Goal: Transaction & Acquisition: Purchase product/service

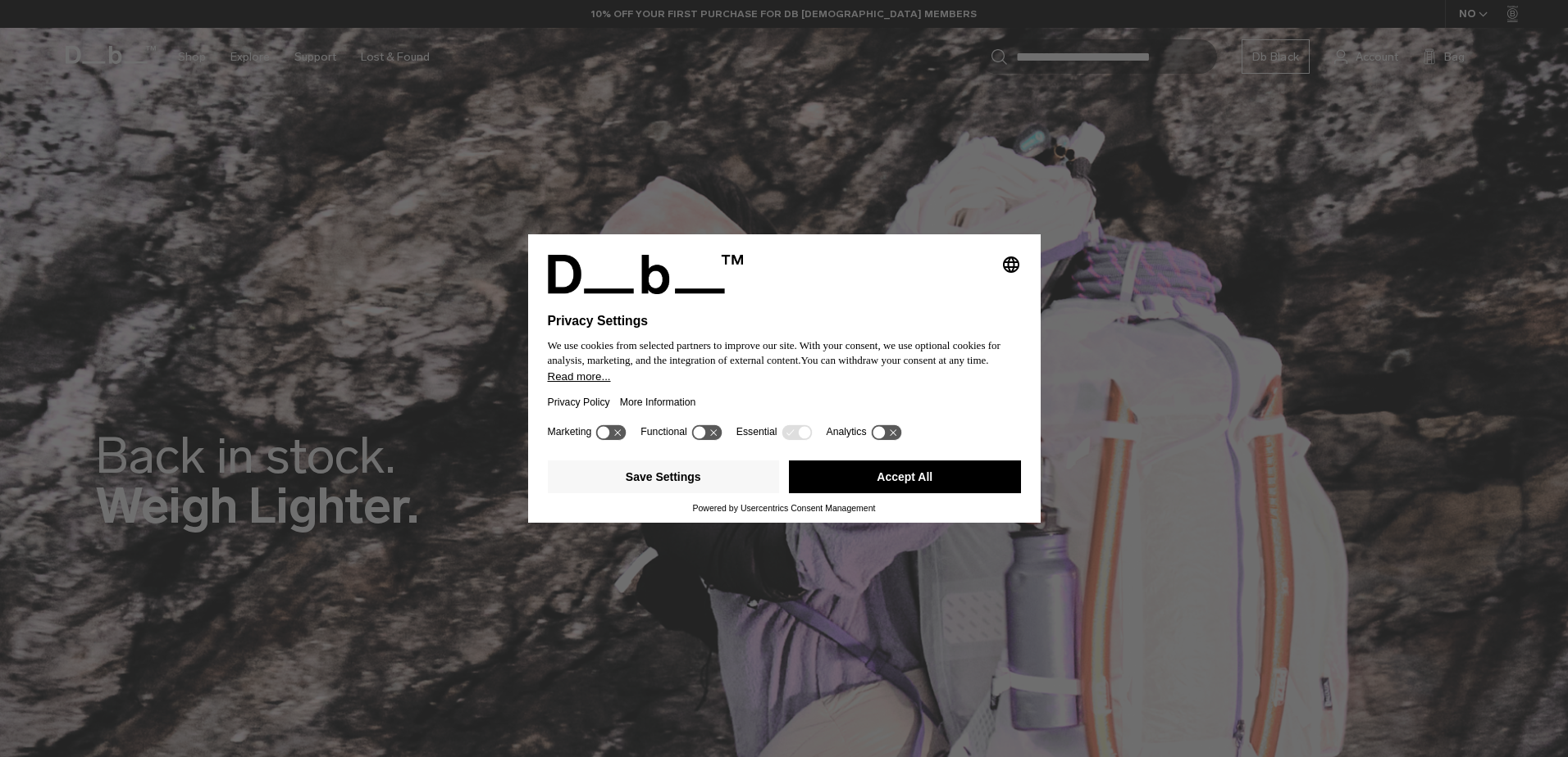
click at [910, 480] on button "Accept All" at bounding box center [905, 477] width 232 height 33
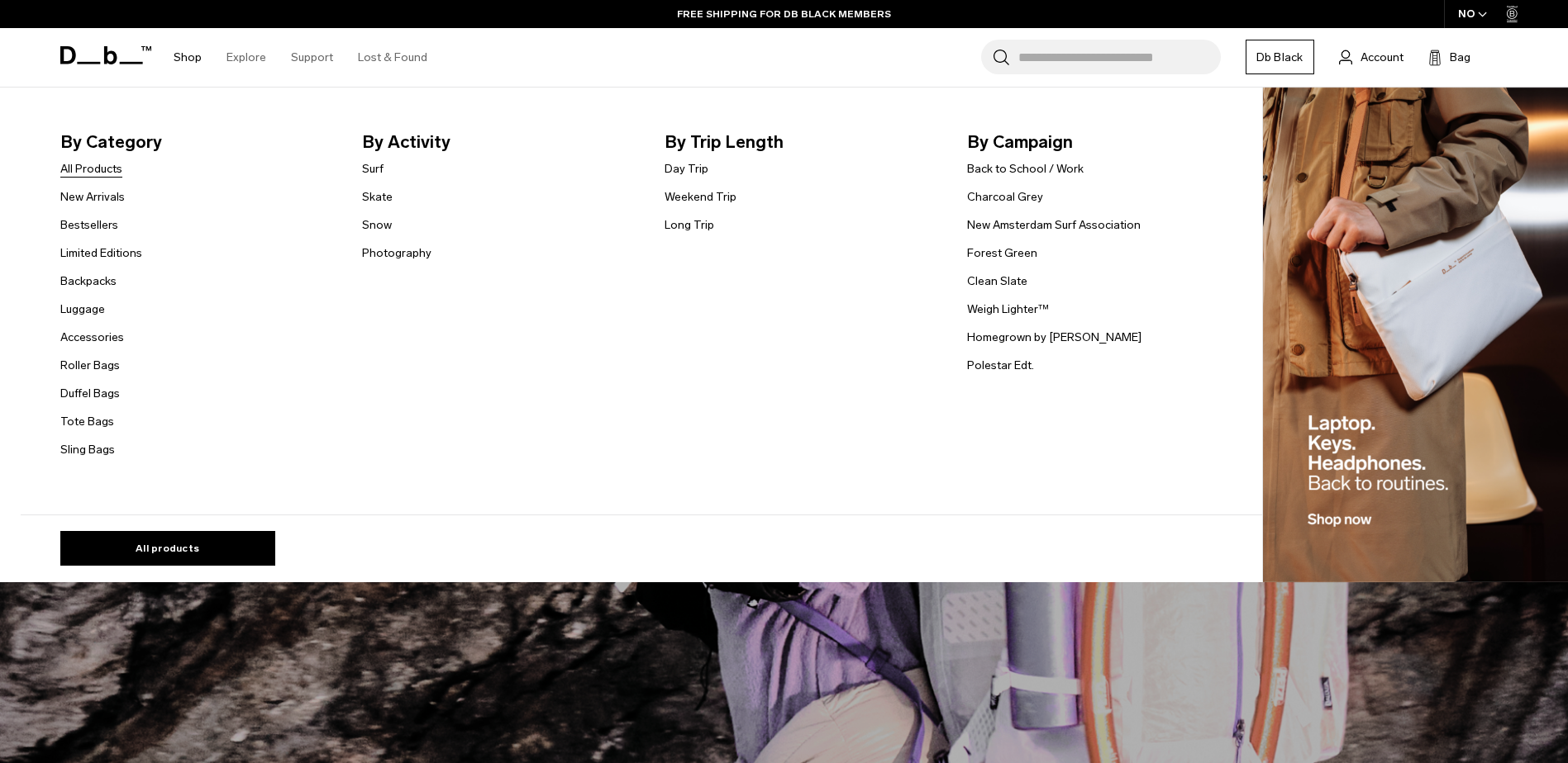
click at [98, 167] on link "All Products" at bounding box center [92, 169] width 62 height 17
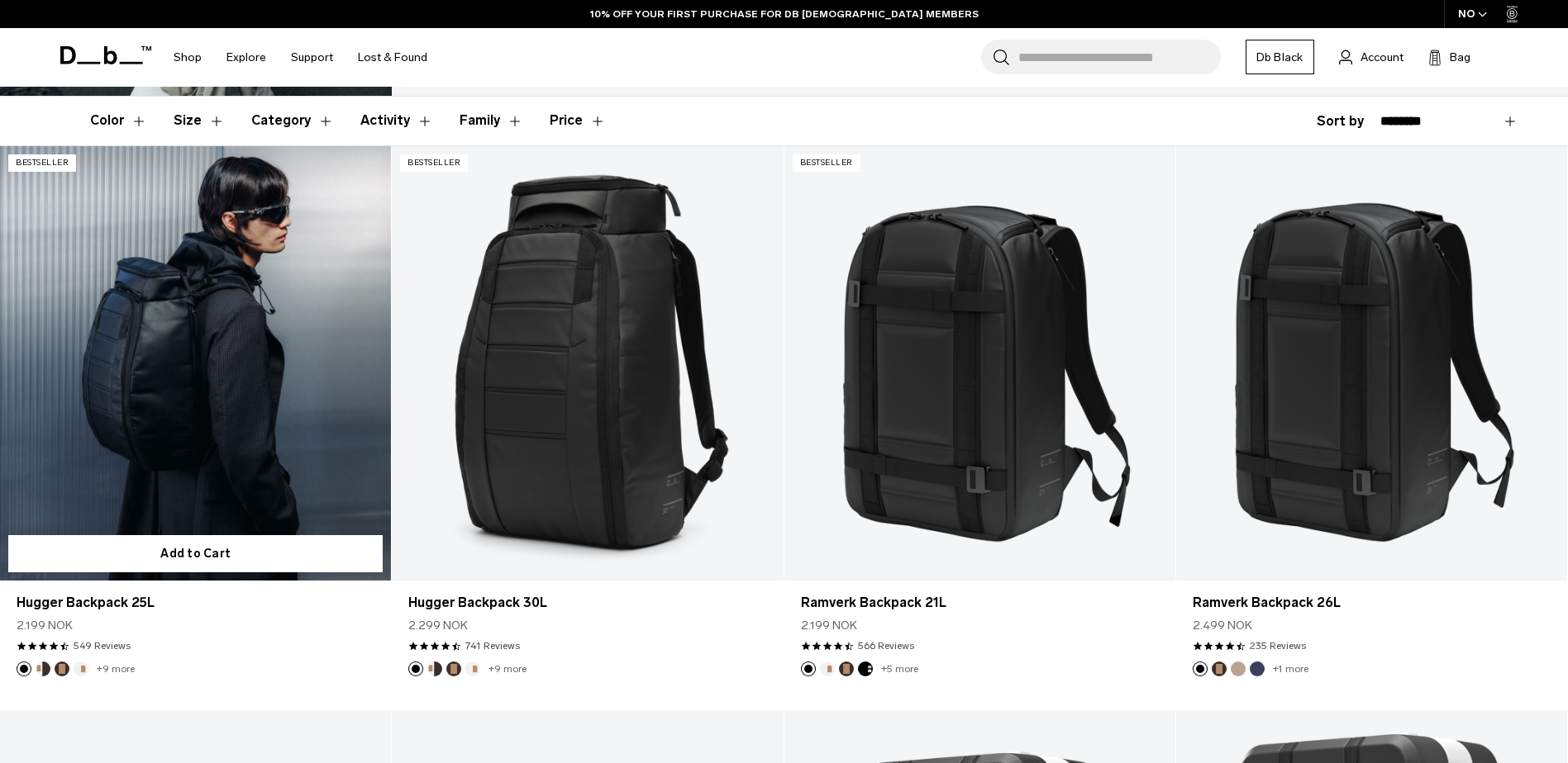
scroll to position [413, 0]
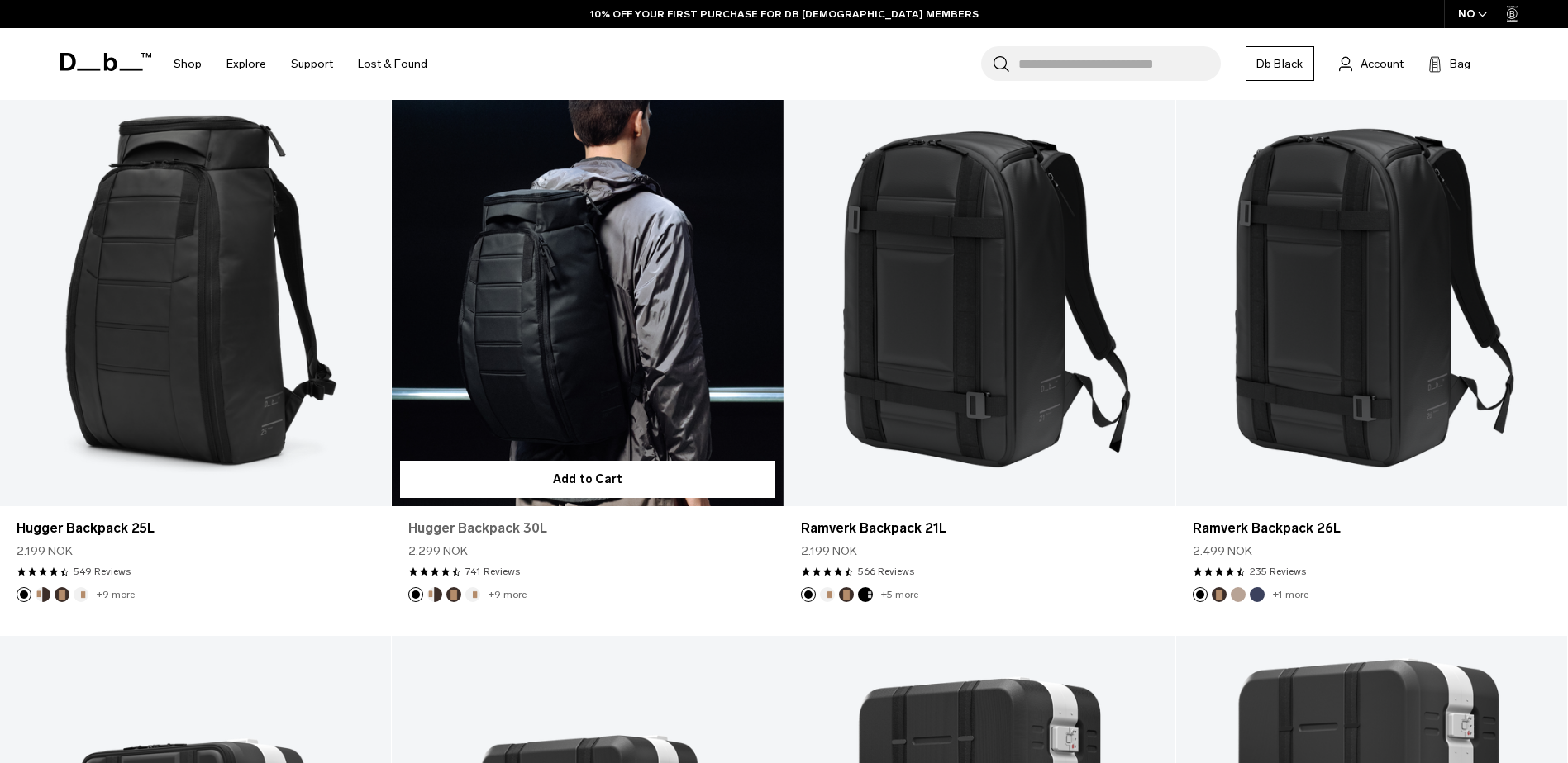
click at [462, 525] on link "Hugger Backpack 30L" at bounding box center [587, 528] width 357 height 20
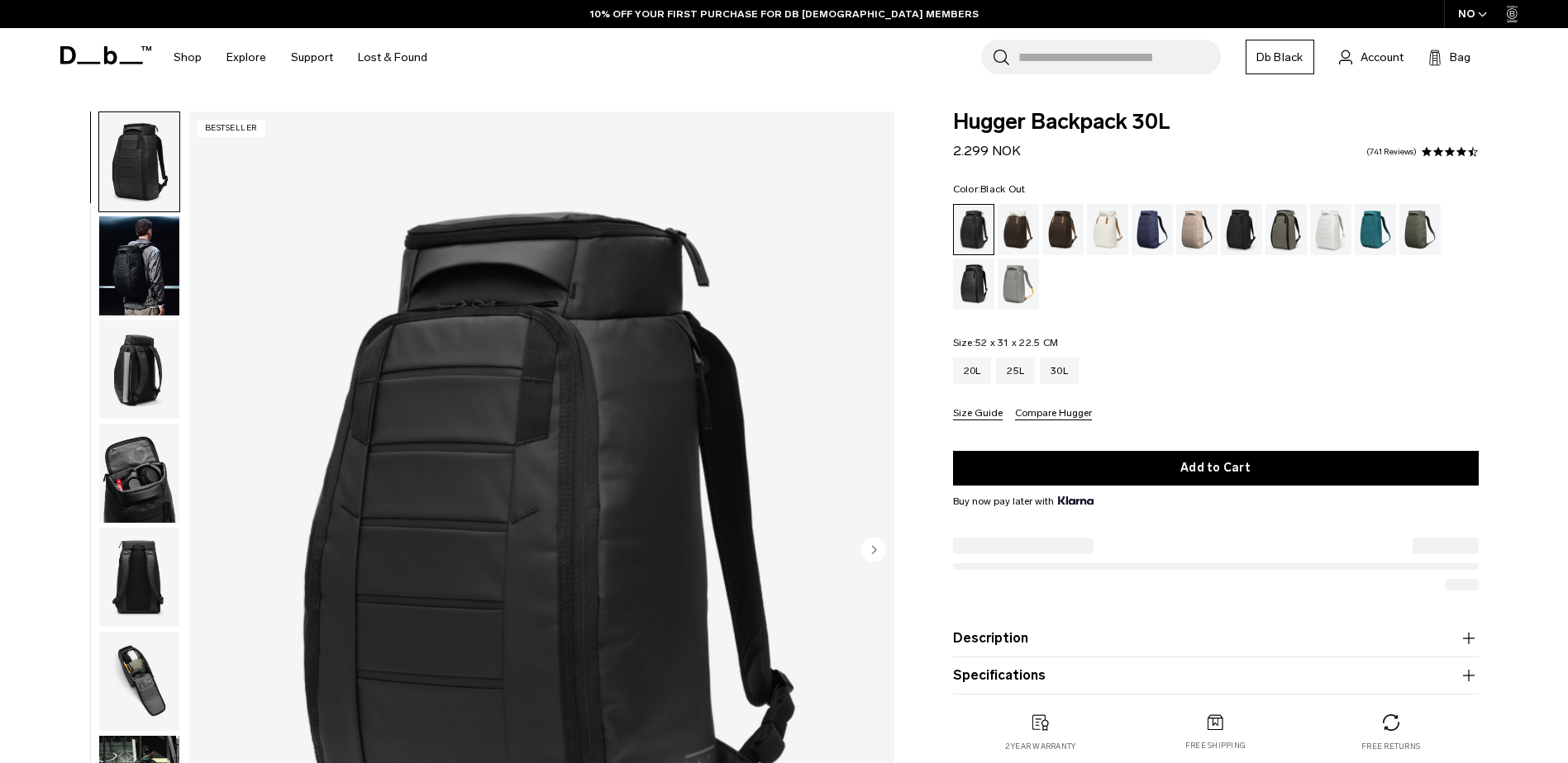
click at [1113, 235] on div "Oatmilk" at bounding box center [1108, 229] width 42 height 51
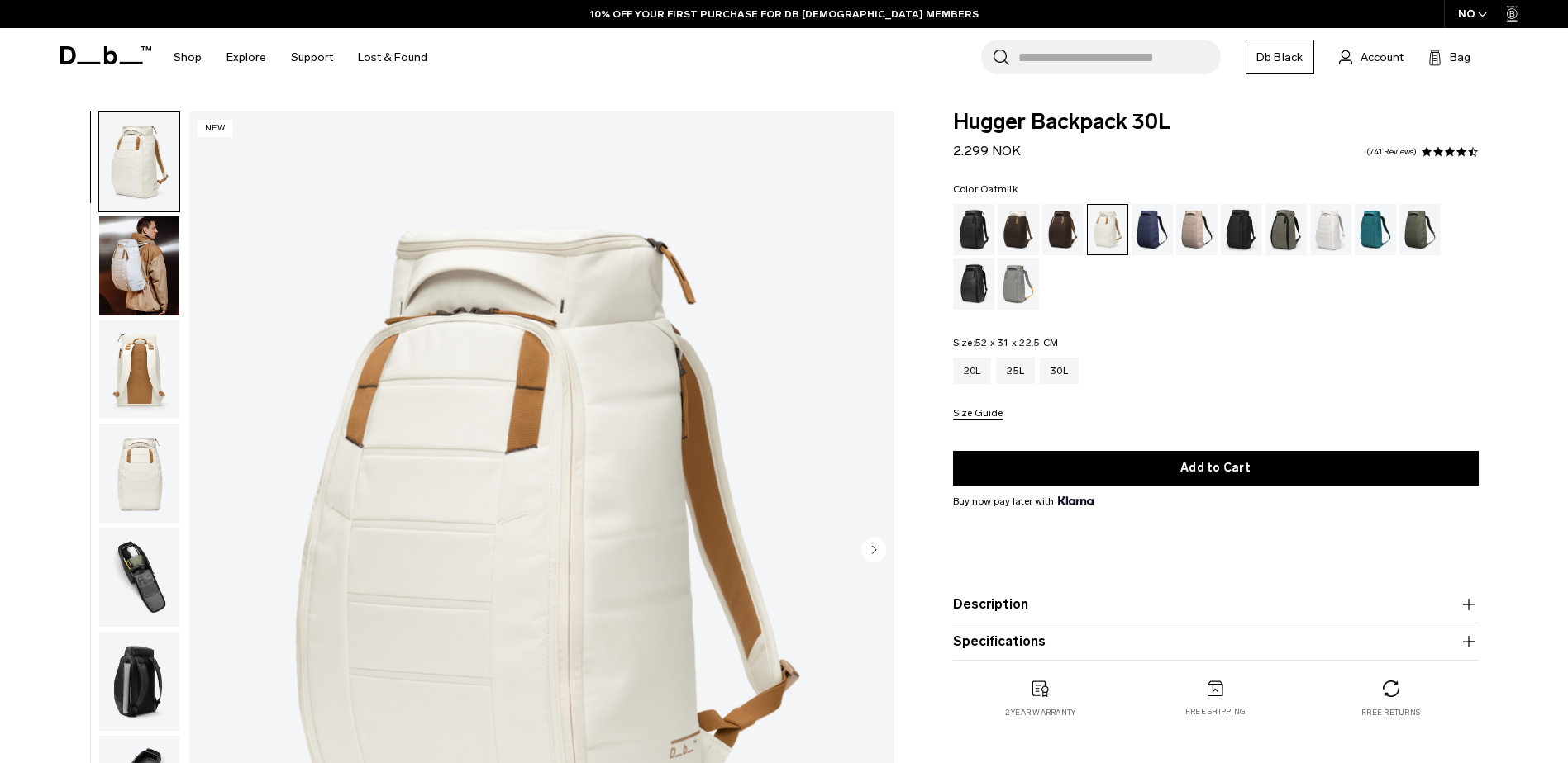
click at [114, 262] on img "button" at bounding box center [139, 266] width 80 height 99
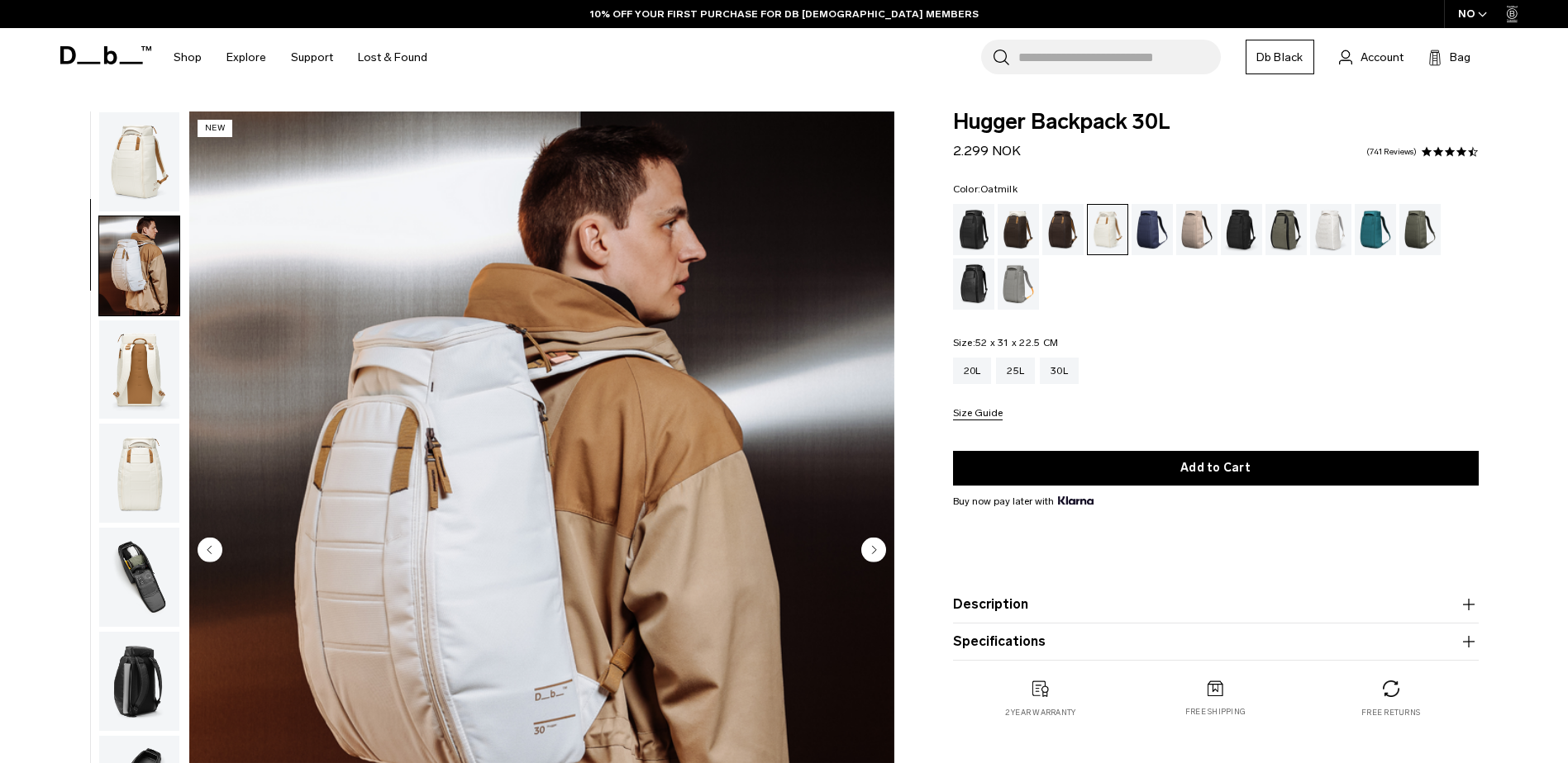
scroll to position [104, 0]
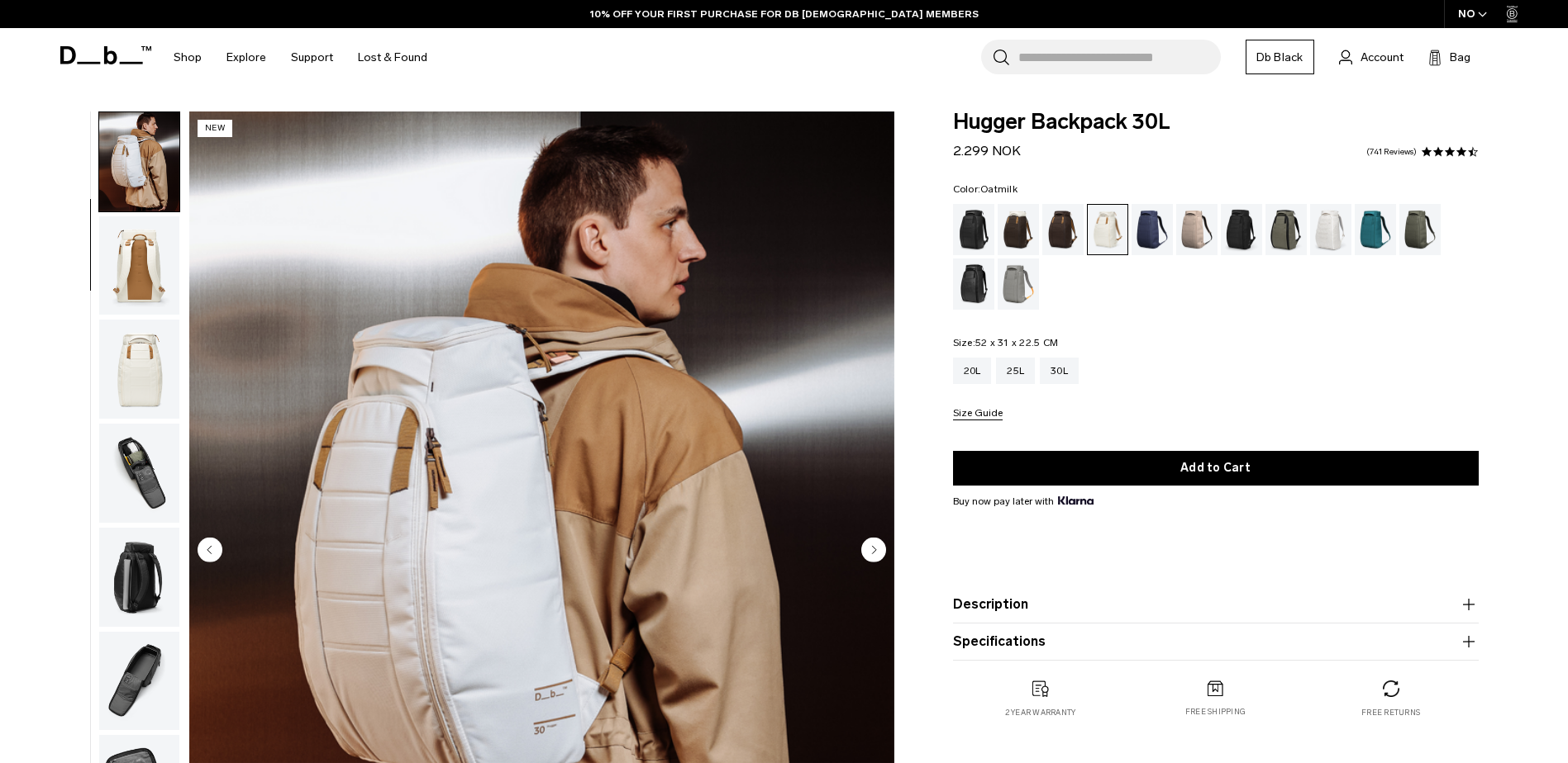
drag, startPoint x: 987, startPoint y: 142, endPoint x: 908, endPoint y: 145, distance: 79.1
click at [908, 145] on div "Hugger Backpack 30L 2.299 NOK 4.6 star rating 741 Reviews Color: Oatmilk Out of…" at bounding box center [1216, 432] width 625 height 640
click at [1256, 161] on form "Hugger Backpack 30L 2.299 NOK 4.6 star rating 741 Reviews Color: Oatmilk Out of…" at bounding box center [1215, 386] width 526 height 549
click at [142, 382] on img "button" at bounding box center [139, 369] width 80 height 99
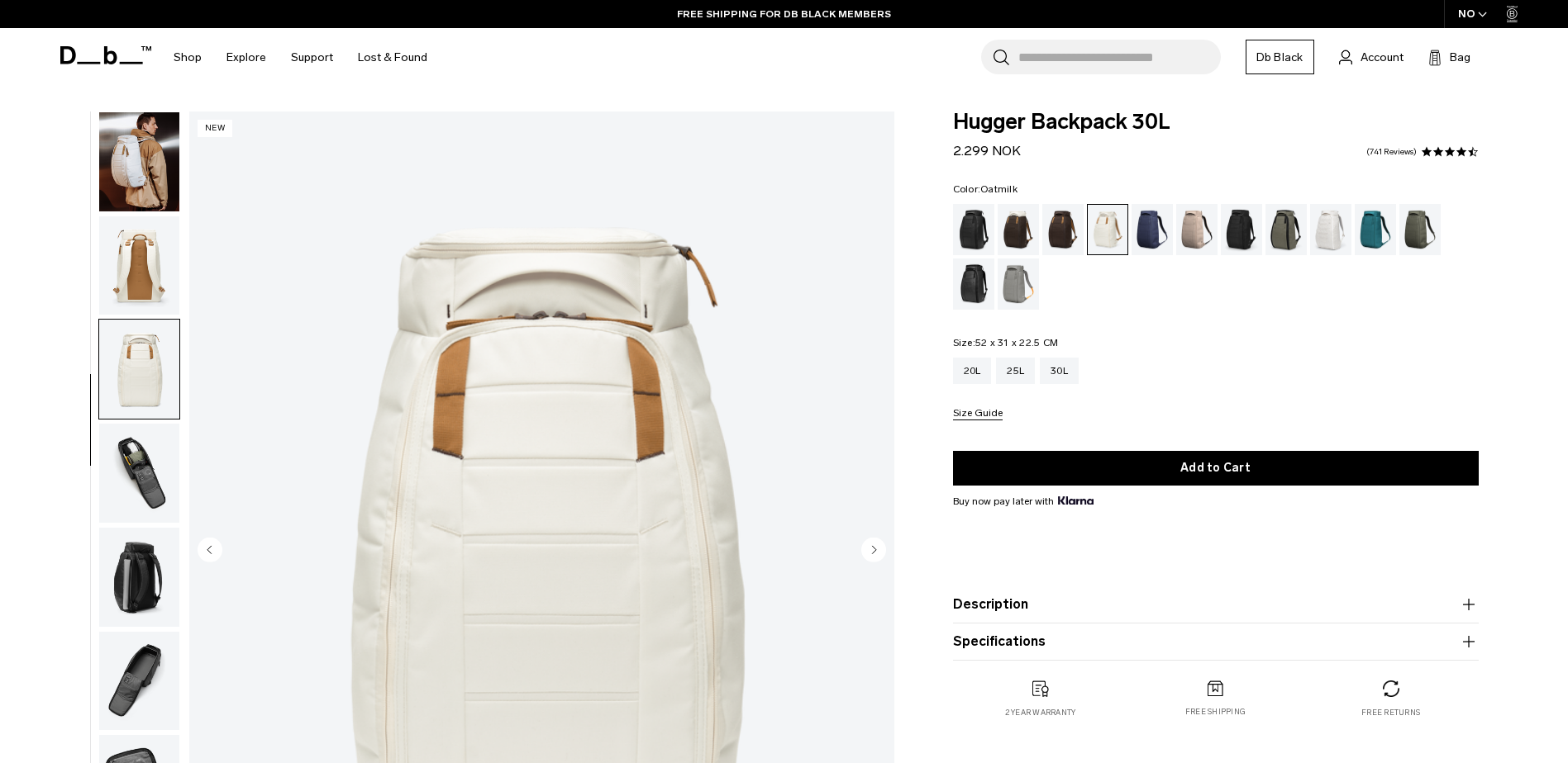
scroll to position [156, 0]
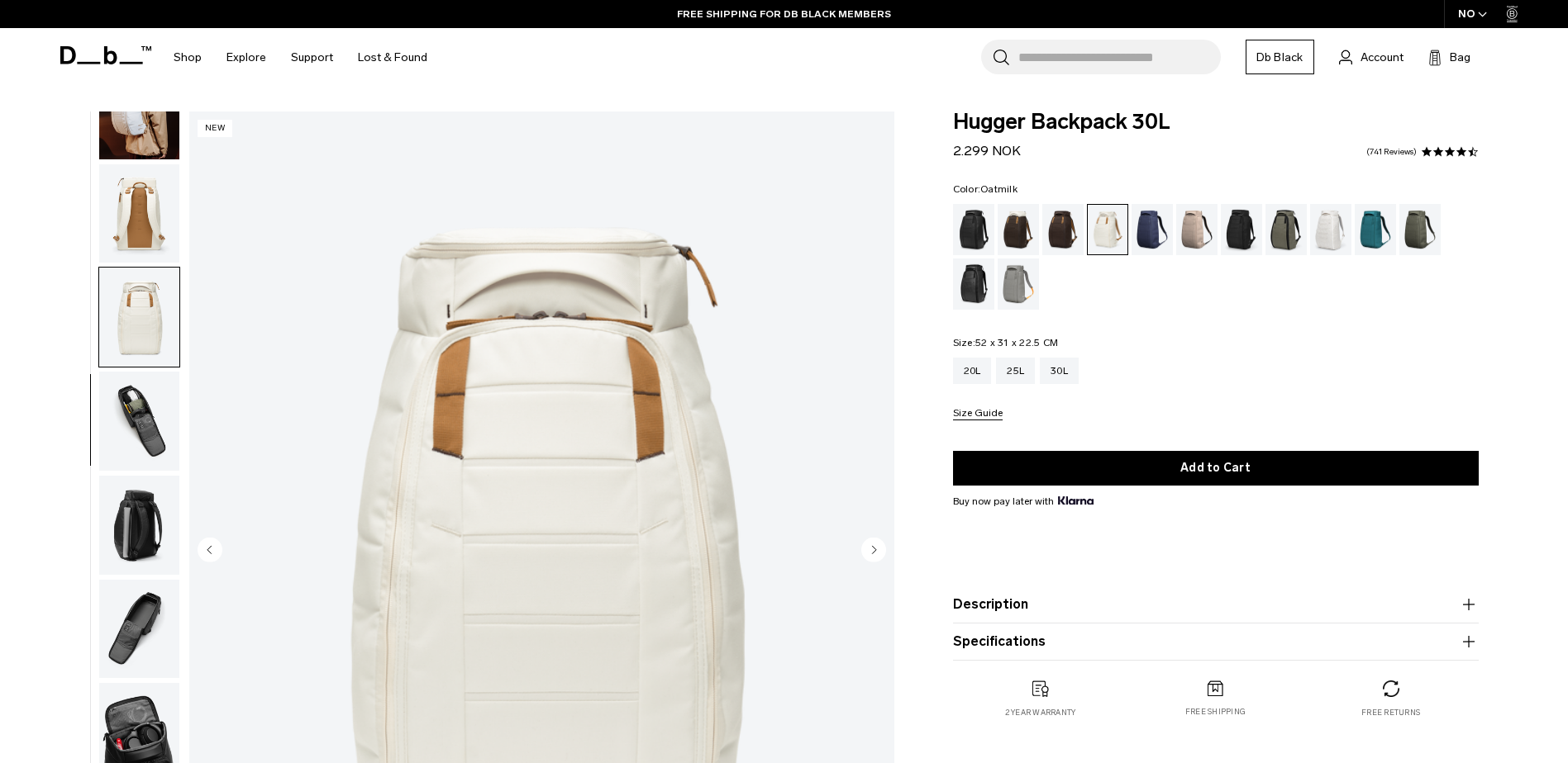
click at [142, 400] on img "button" at bounding box center [139, 421] width 80 height 99
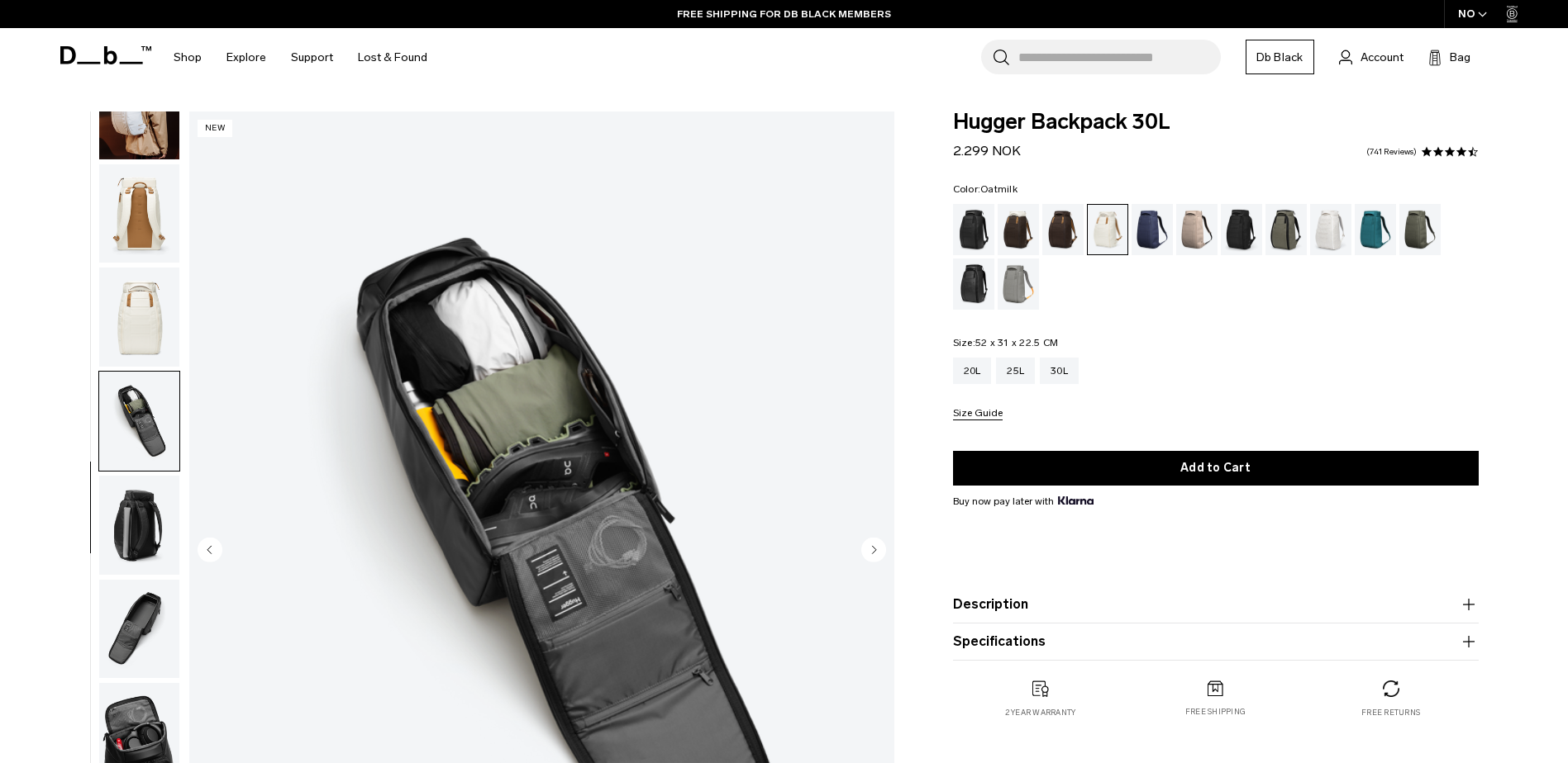
drag, startPoint x: 1002, startPoint y: 143, endPoint x: 951, endPoint y: 147, distance: 51.2
click at [951, 147] on div "Hugger Backpack 30L 2.299 NOK 4.6 star rating 741 Reviews Color: Oatmilk Out of…" at bounding box center [1216, 432] width 625 height 640
drag, startPoint x: 951, startPoint y: 147, endPoint x: 1054, endPoint y: 147, distance: 103.0
click at [1063, 144] on div "Hugger Backpack 30L 2.299 NOK 4.6 star rating 741 Reviews" at bounding box center [1215, 136] width 526 height 49
drag, startPoint x: 1054, startPoint y: 147, endPoint x: 969, endPoint y: 154, distance: 85.3
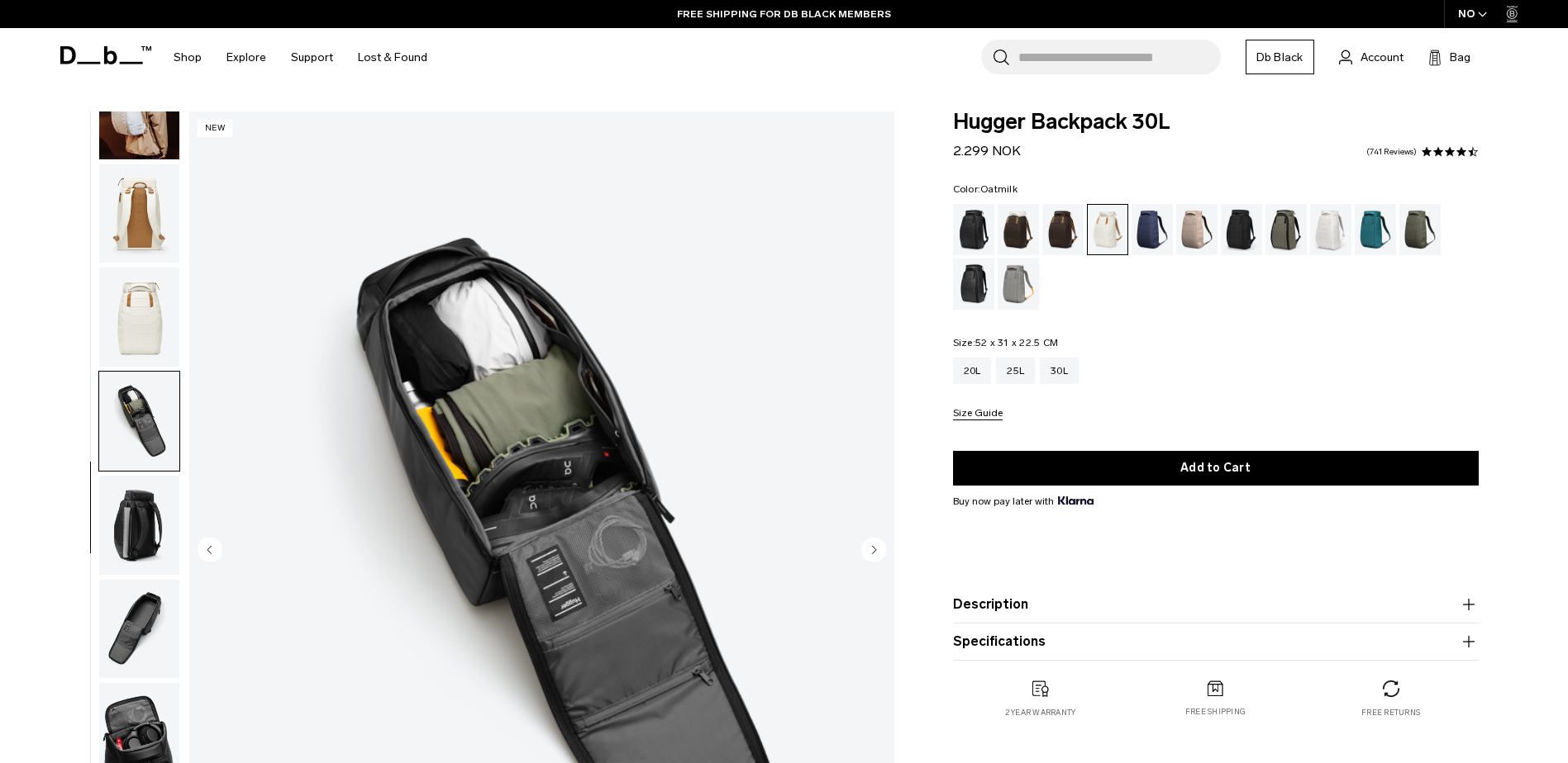
click at [969, 154] on span "2.299 NOK" at bounding box center [986, 151] width 67 height 16
drag, startPoint x: 969, startPoint y: 154, endPoint x: 983, endPoint y: 153, distance: 14.0
click at [983, 153] on span "2.299 NOK" at bounding box center [986, 151] width 67 height 16
